Goal: Check status

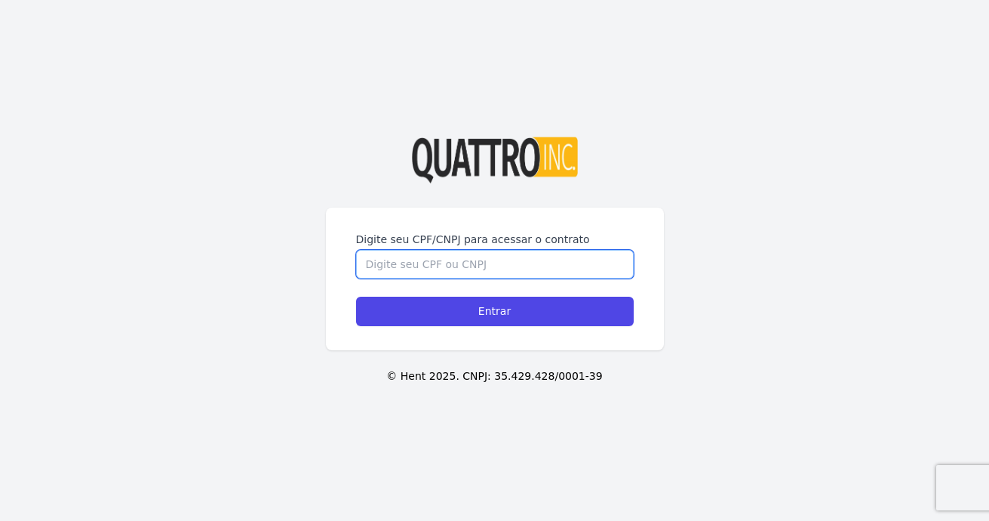
click at [465, 269] on input "Digite seu CPF/CNPJ para acessar o contrato" at bounding box center [495, 264] width 278 height 29
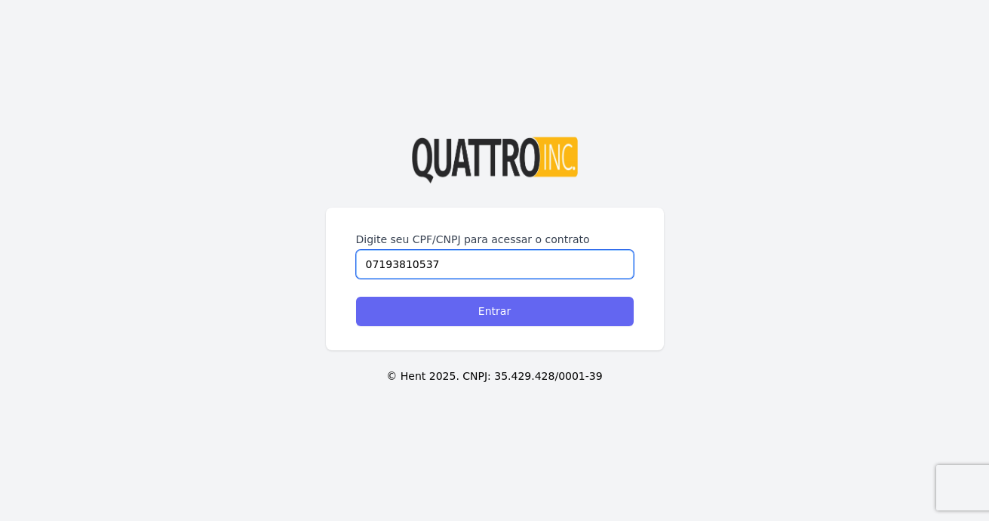
type input "07193810537"
click at [484, 303] on input "Entrar" at bounding box center [495, 311] width 278 height 29
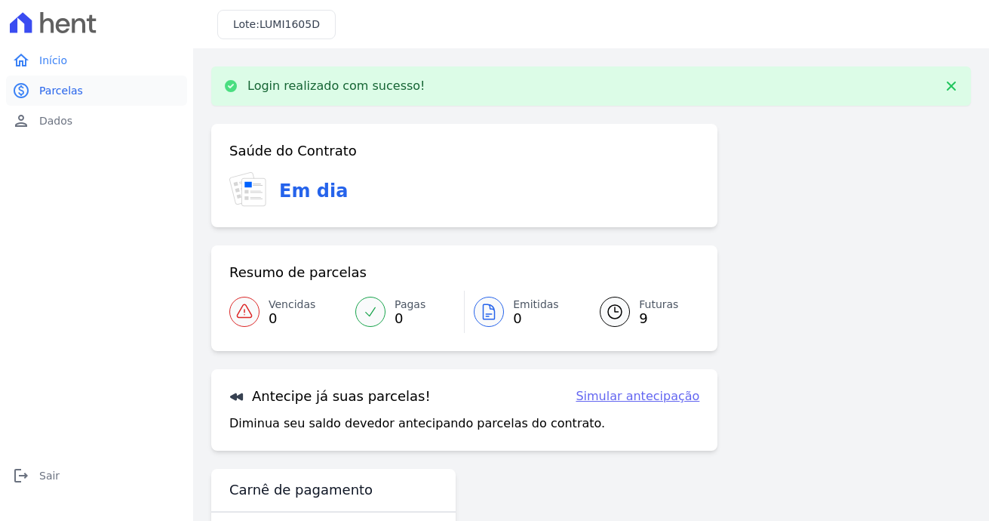
click at [68, 94] on span "Parcelas" at bounding box center [61, 90] width 44 height 15
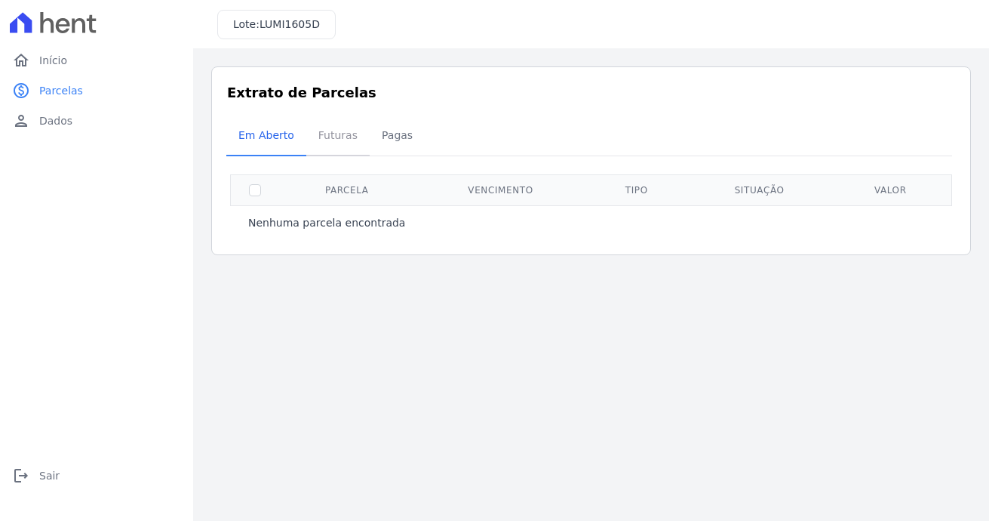
click at [332, 129] on span "Futuras" at bounding box center [337, 135] width 57 height 30
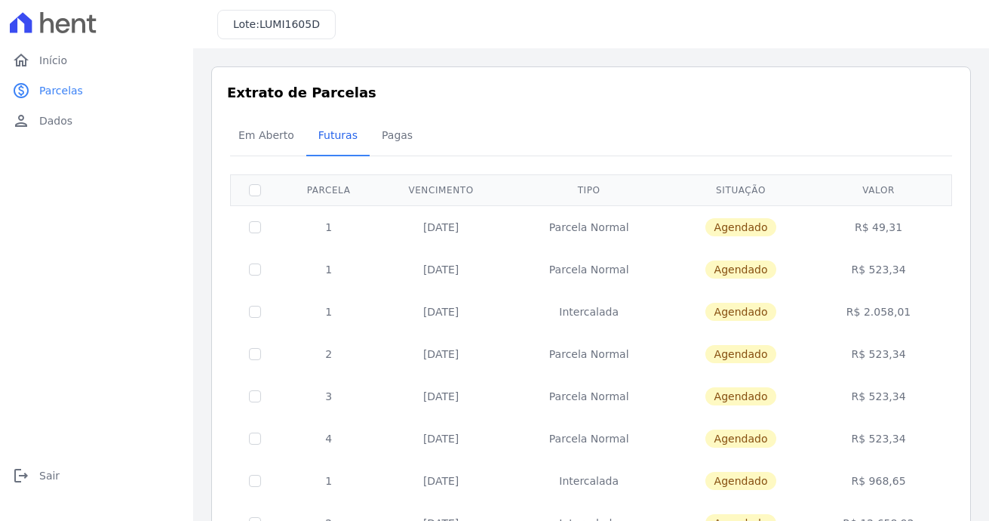
scroll to position [75, 0]
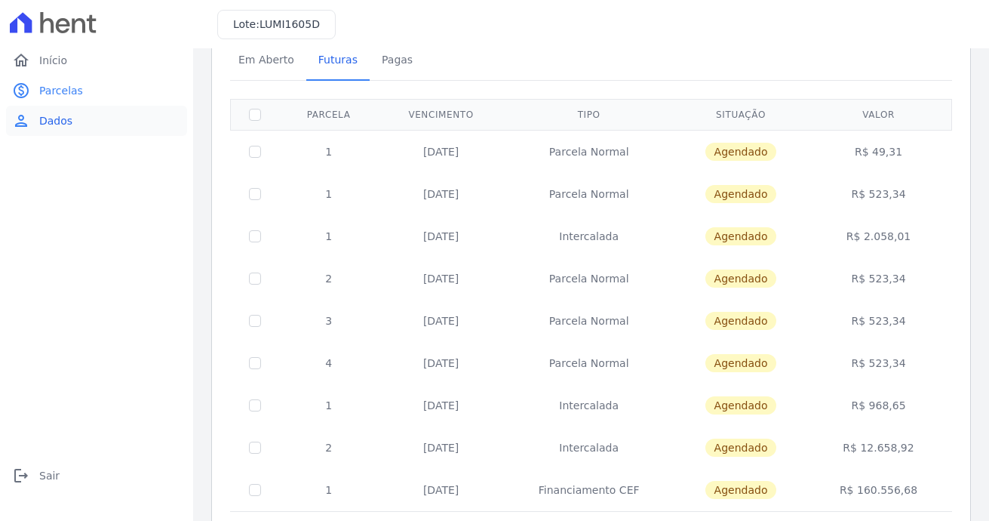
click at [55, 111] on link "person Dados" at bounding box center [96, 121] width 181 height 30
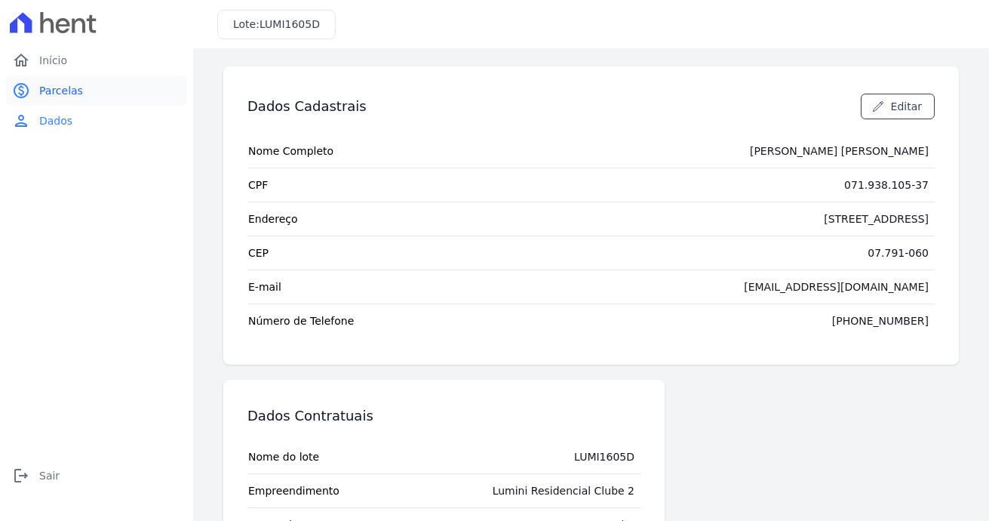
click at [60, 85] on span "Parcelas" at bounding box center [61, 90] width 44 height 15
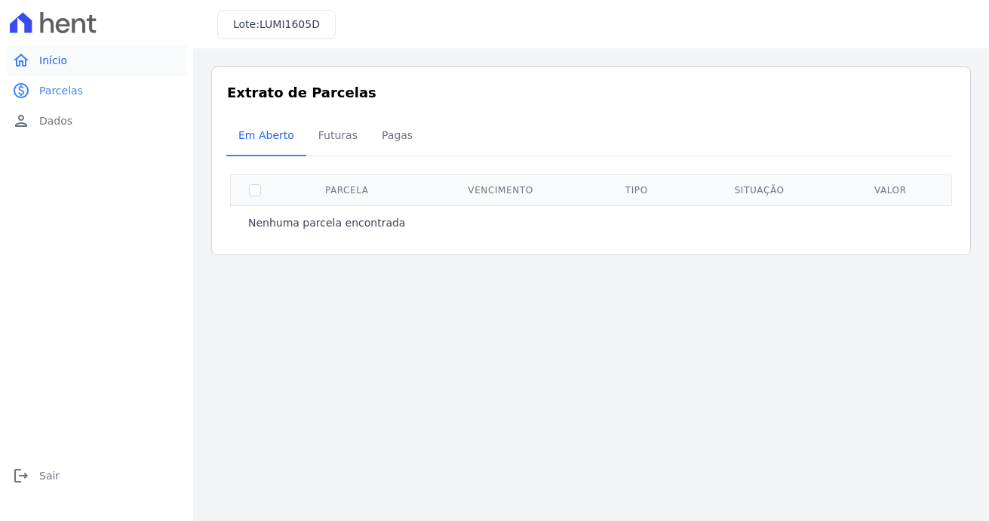
click at [69, 65] on link "home Início" at bounding box center [96, 60] width 181 height 30
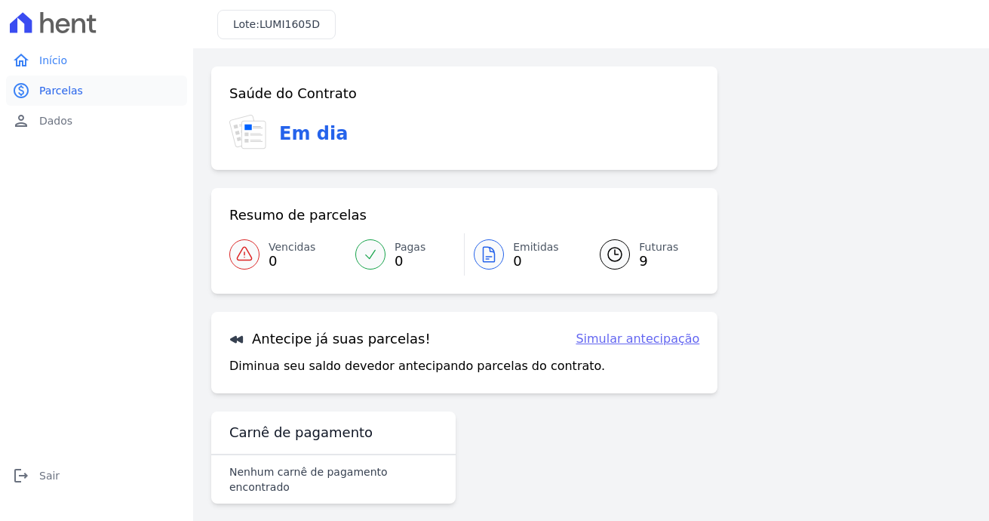
click at [54, 86] on span "Parcelas" at bounding box center [61, 90] width 44 height 15
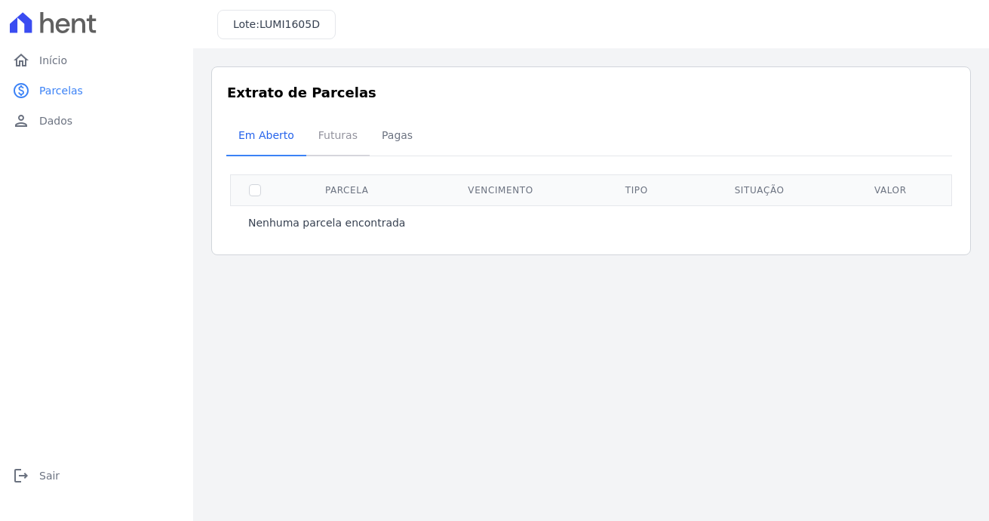
click at [346, 140] on span "Futuras" at bounding box center [337, 135] width 57 height 30
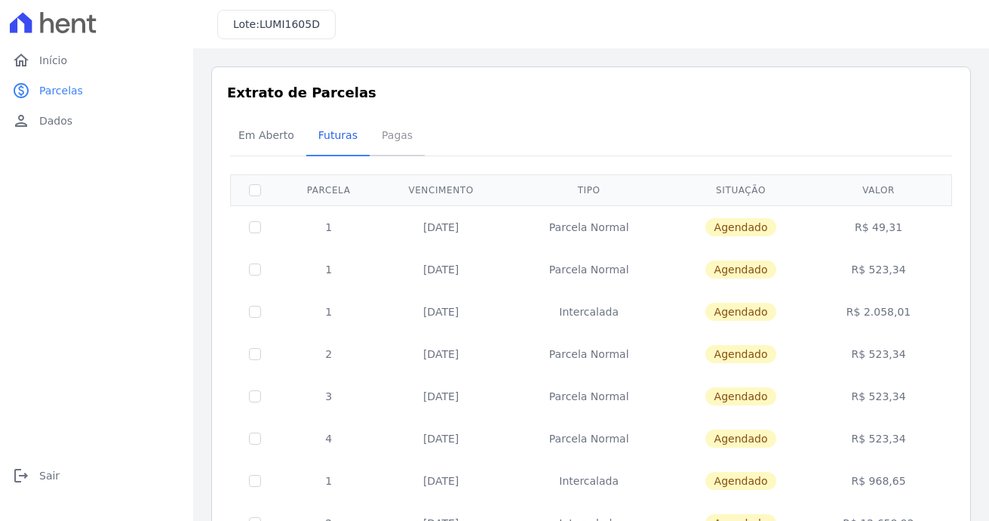
click at [407, 139] on span "Pagas" at bounding box center [397, 135] width 49 height 30
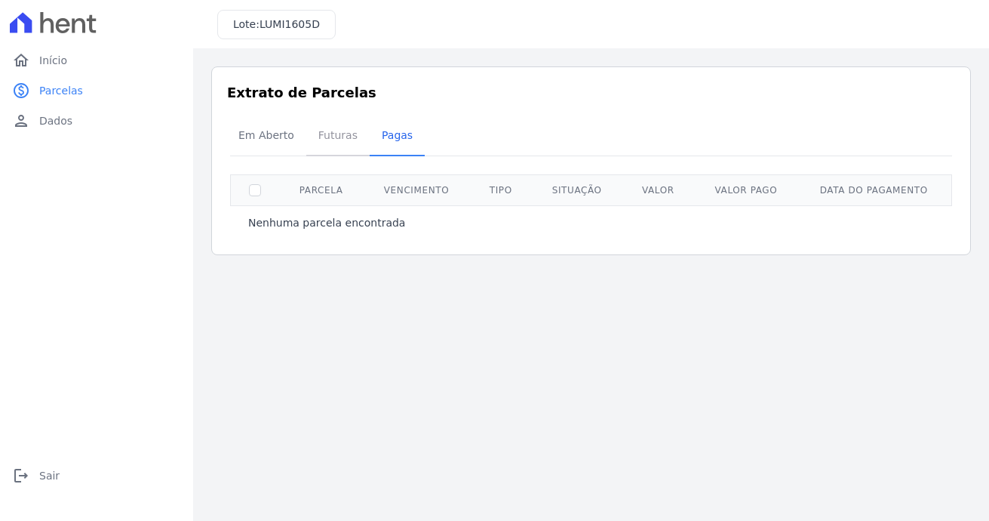
click at [331, 136] on span "Futuras" at bounding box center [337, 135] width 57 height 30
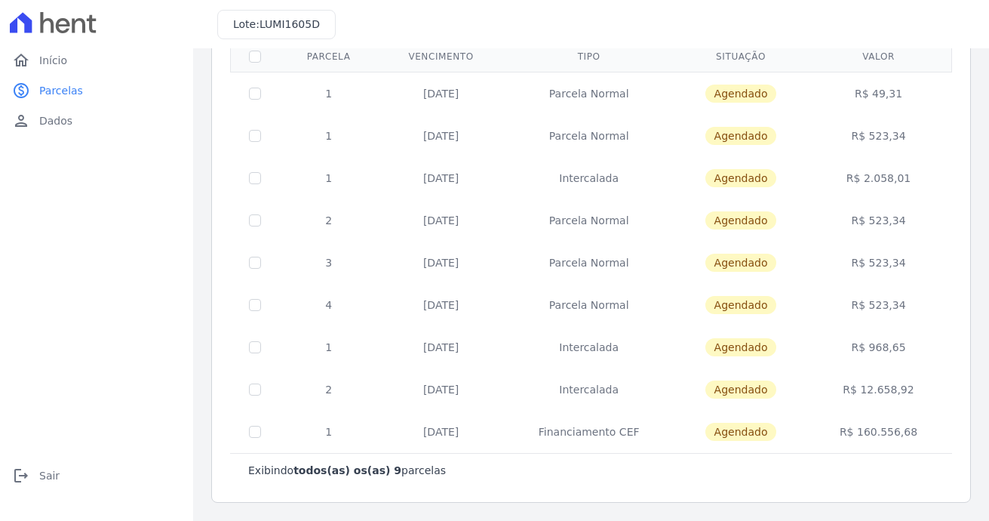
scroll to position [58, 0]
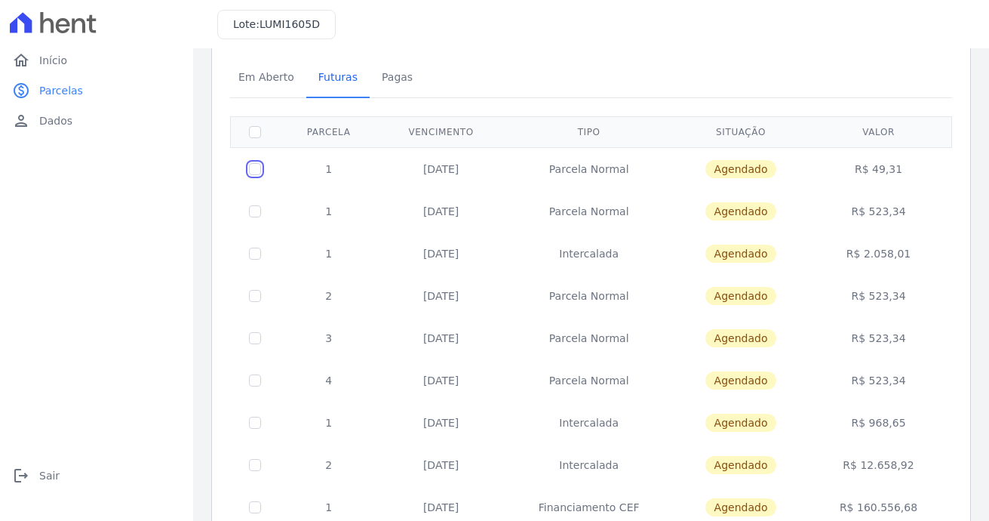
click at [254, 167] on input "checkbox" at bounding box center [255, 169] width 12 height 12
checkbox input "true"
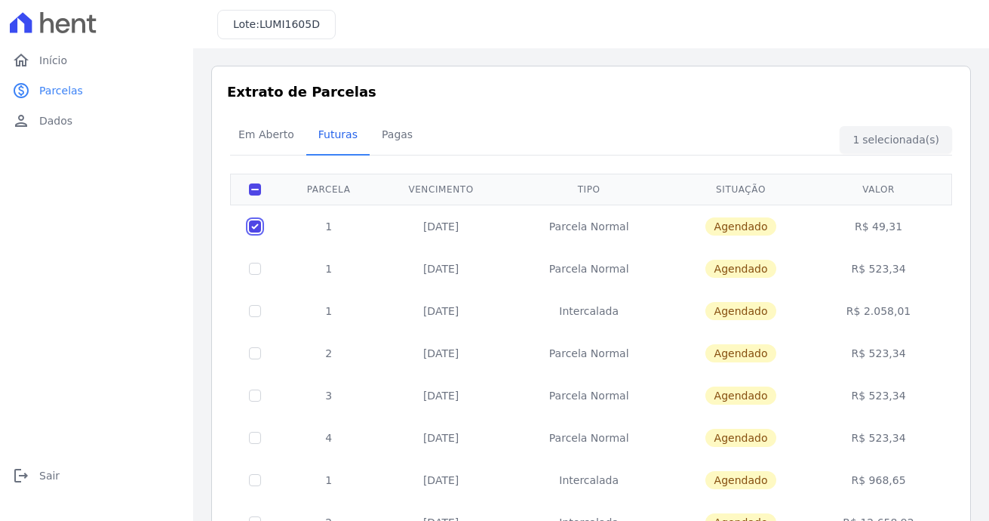
scroll to position [0, 0]
click at [257, 224] on input "checkbox" at bounding box center [255, 227] width 12 height 12
checkbox input "false"
